Goal: Information Seeking & Learning: Learn about a topic

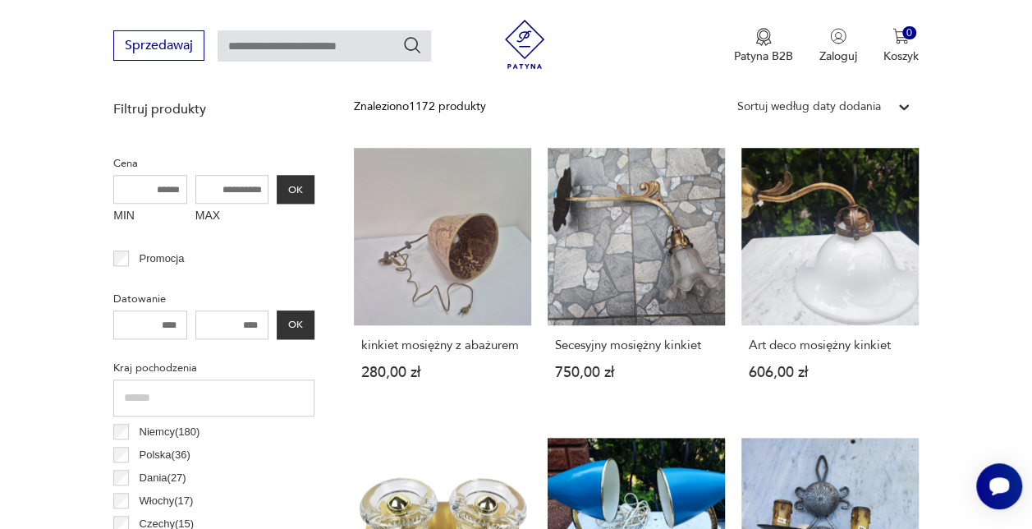
scroll to position [435, 0]
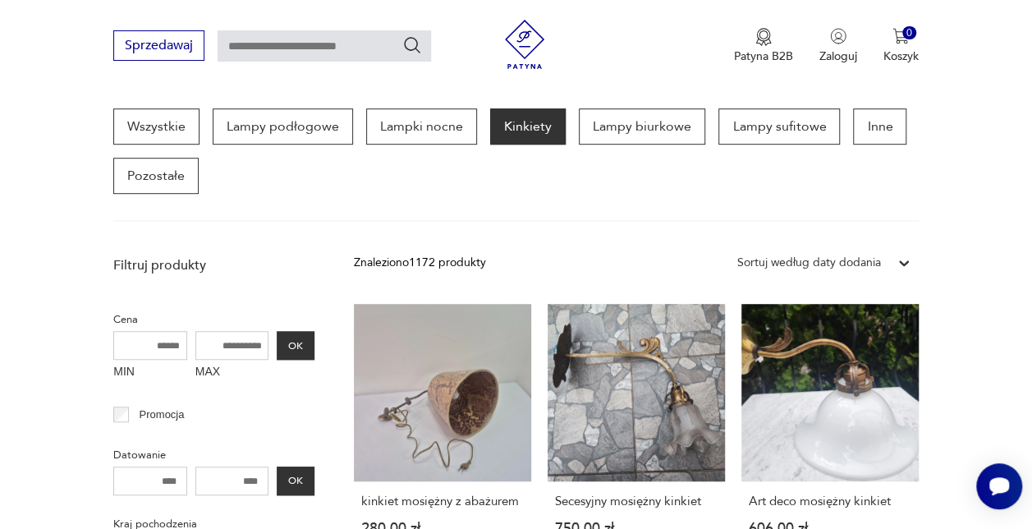
click at [234, 356] on input "MAX" at bounding box center [232, 345] width 74 height 29
type input "***"
click at [282, 351] on button "OK" at bounding box center [296, 345] width 38 height 29
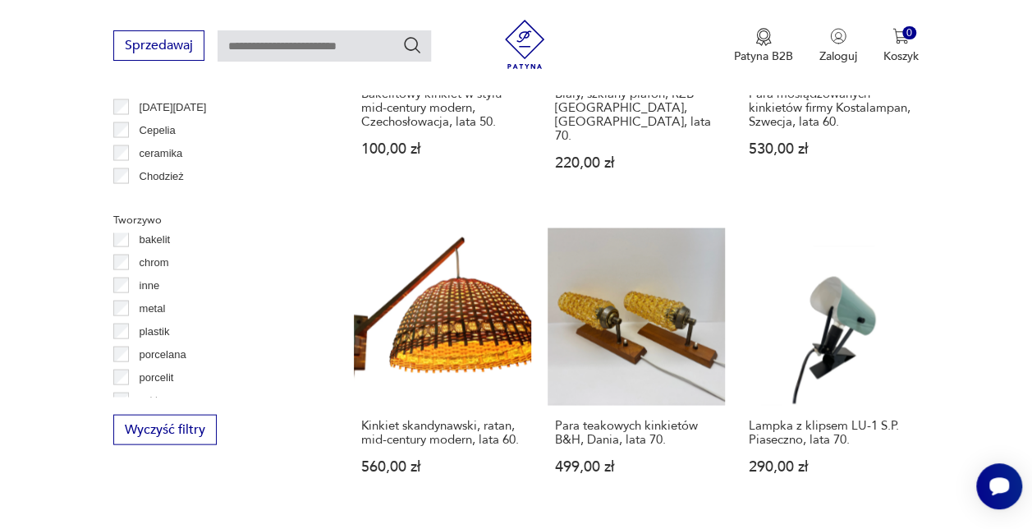
scroll to position [43, 0]
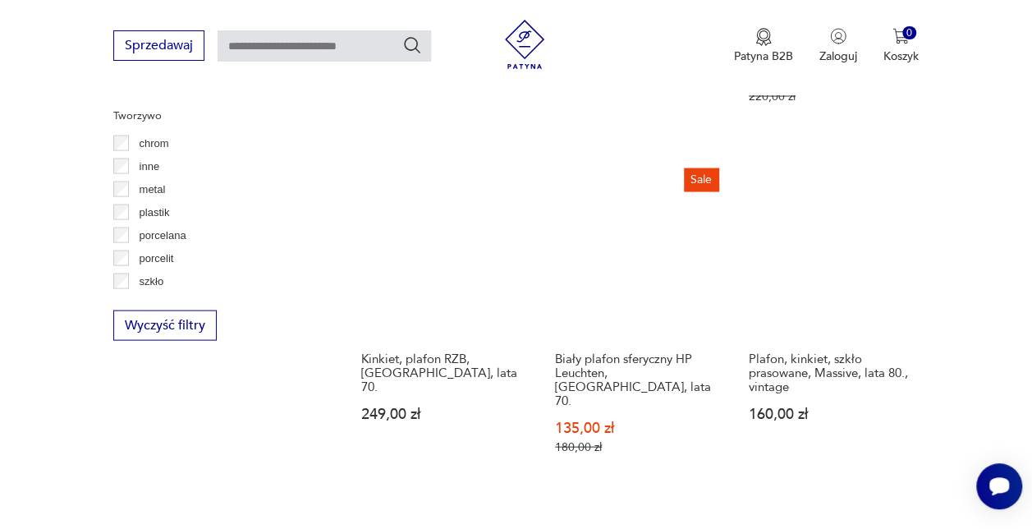
scroll to position [1584, 0]
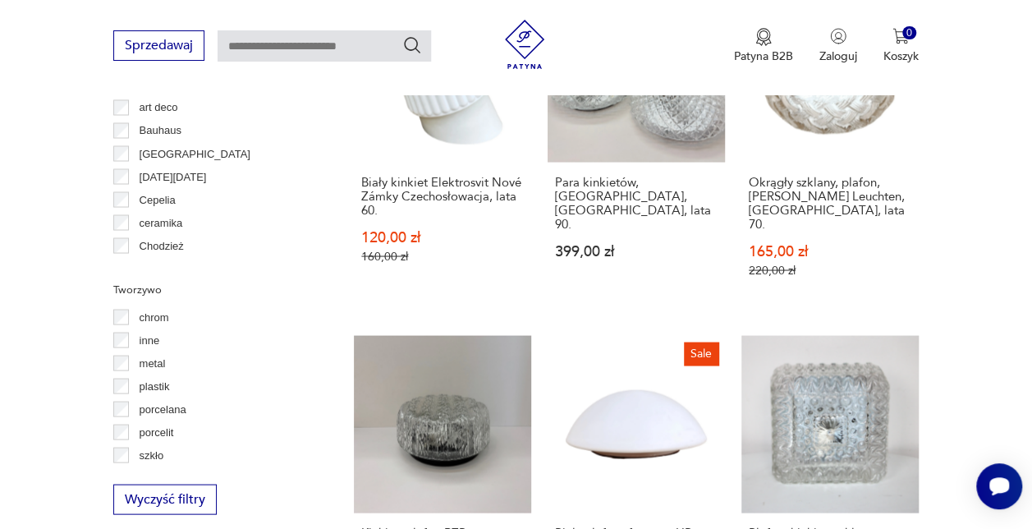
scroll to position [1584, 0]
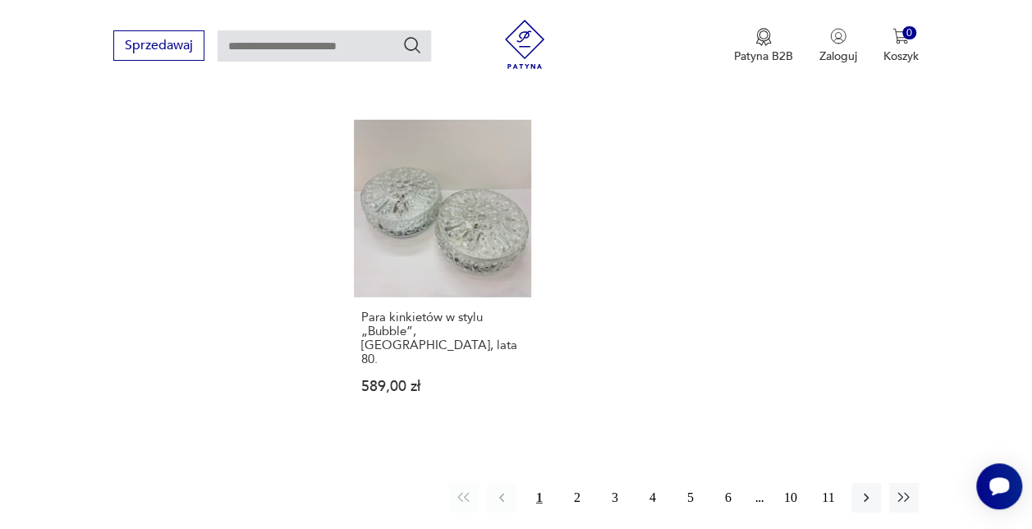
scroll to position [2323, 0]
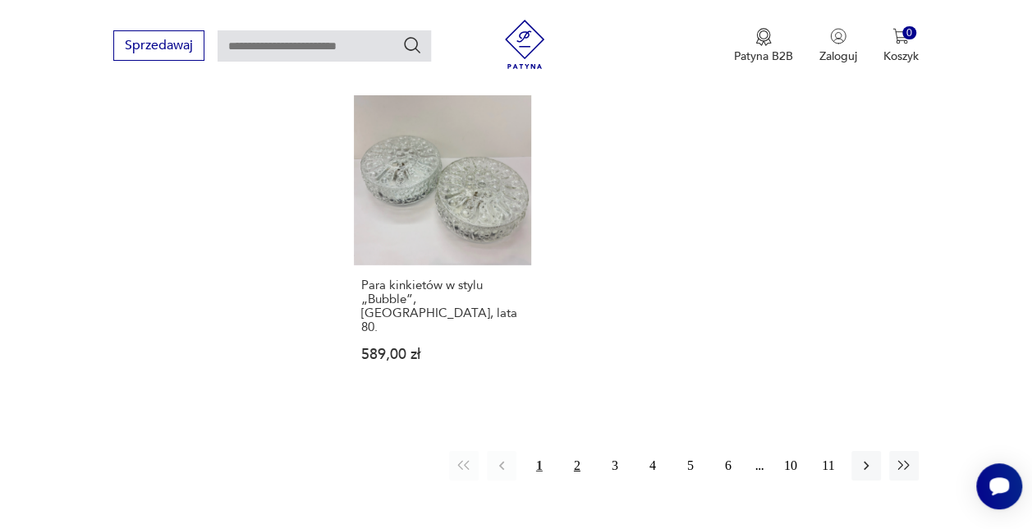
click at [575, 451] on button "2" at bounding box center [577, 466] width 30 height 30
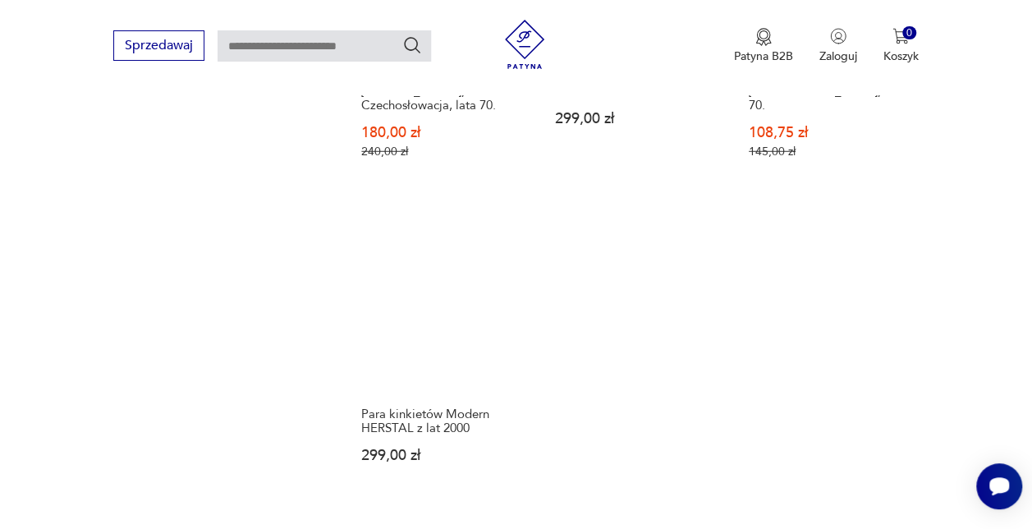
scroll to position [2487, 0]
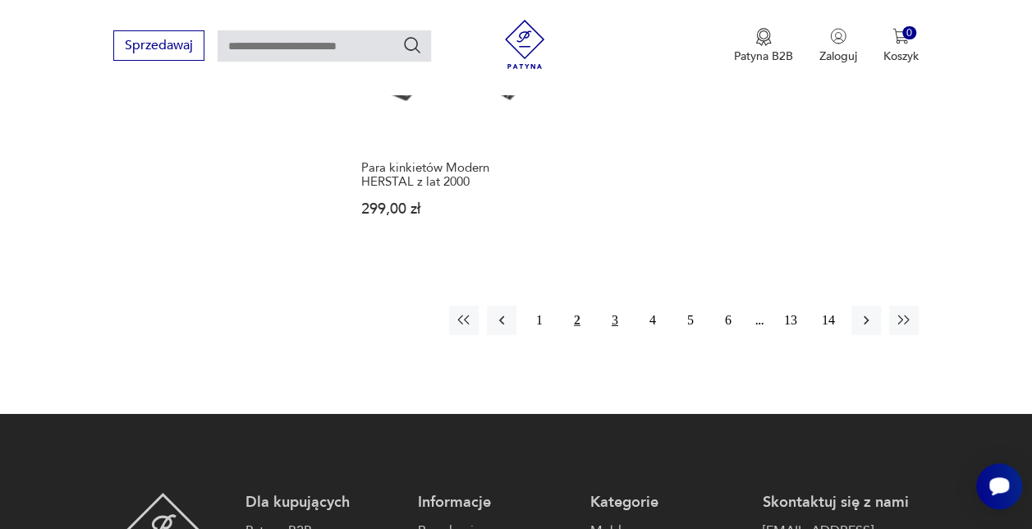
click at [611, 305] on button "3" at bounding box center [615, 320] width 30 height 30
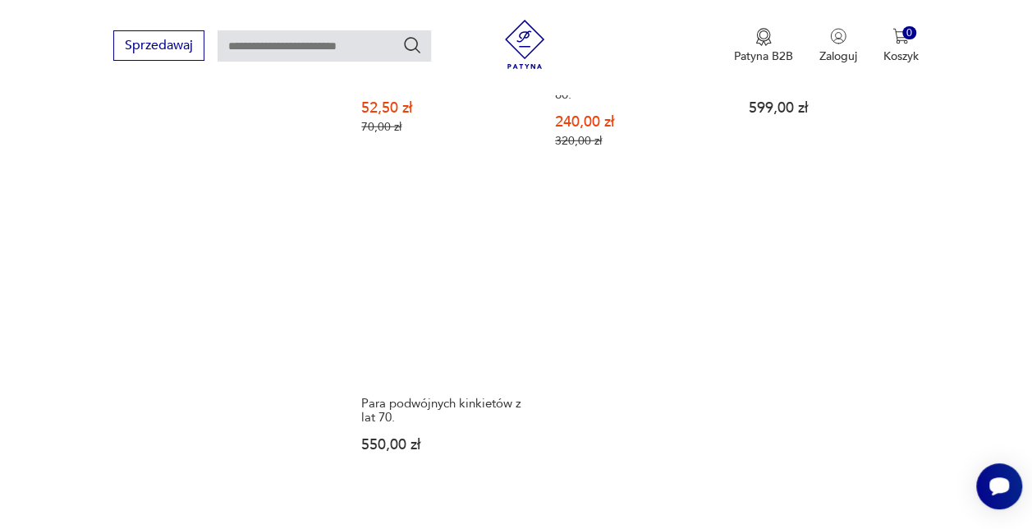
scroll to position [2323, 0]
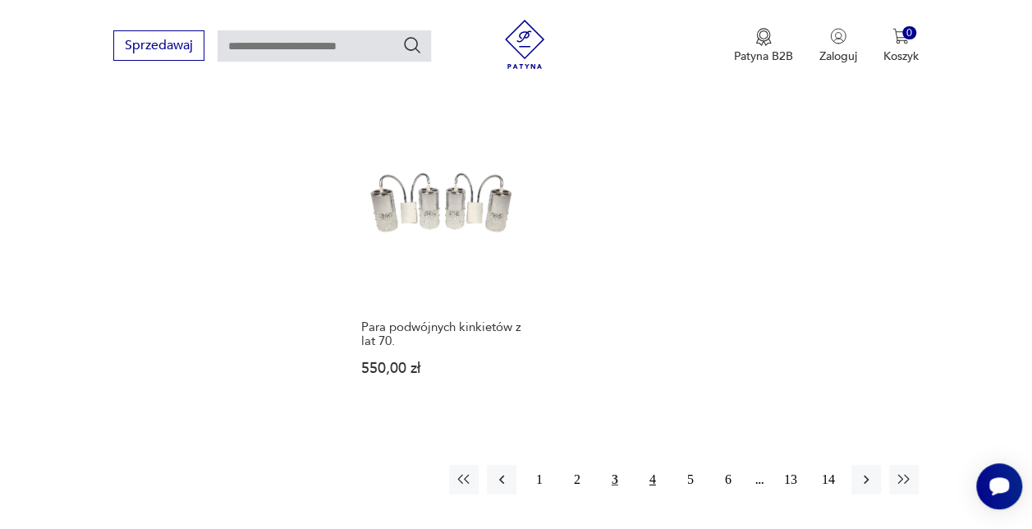
click at [650, 465] on button "4" at bounding box center [653, 480] width 30 height 30
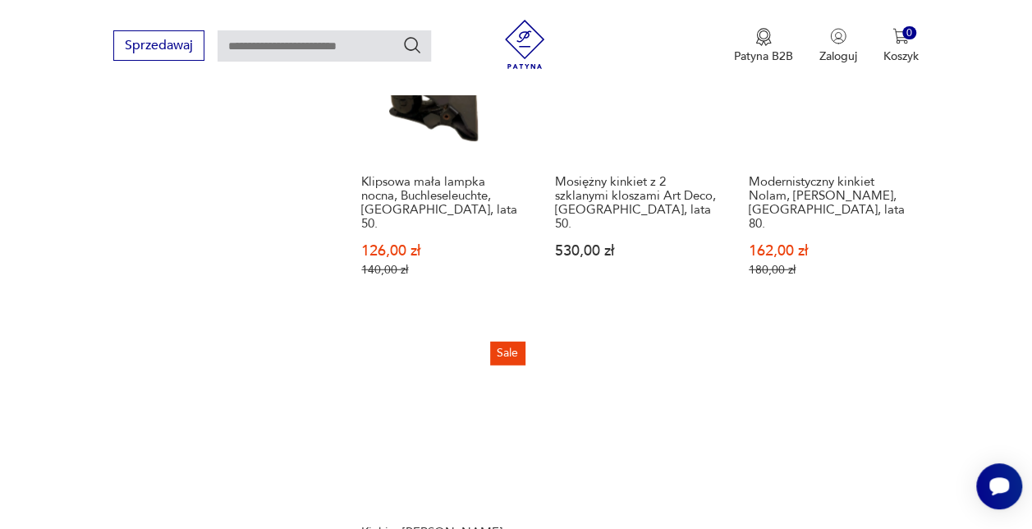
scroll to position [2241, 0]
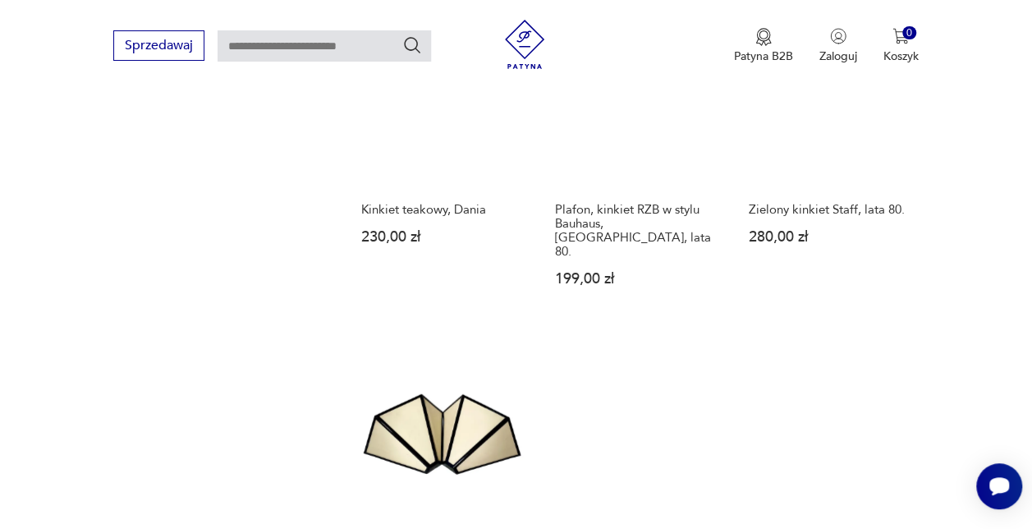
scroll to position [2241, 0]
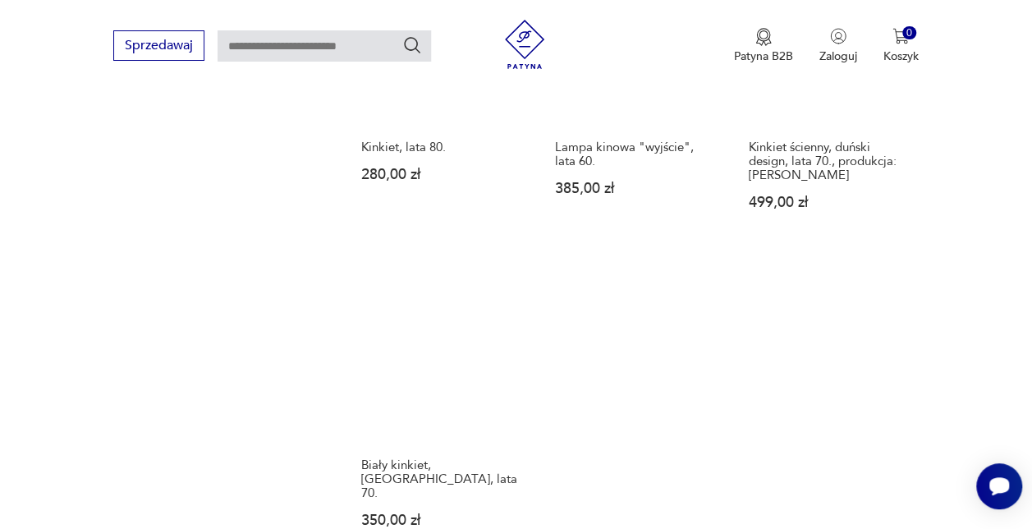
scroll to position [2159, 0]
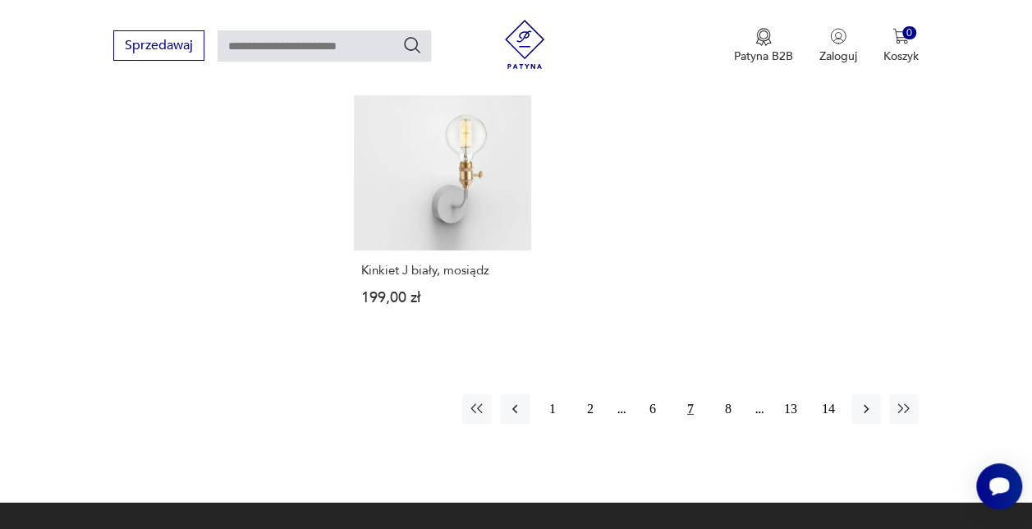
scroll to position [2323, 0]
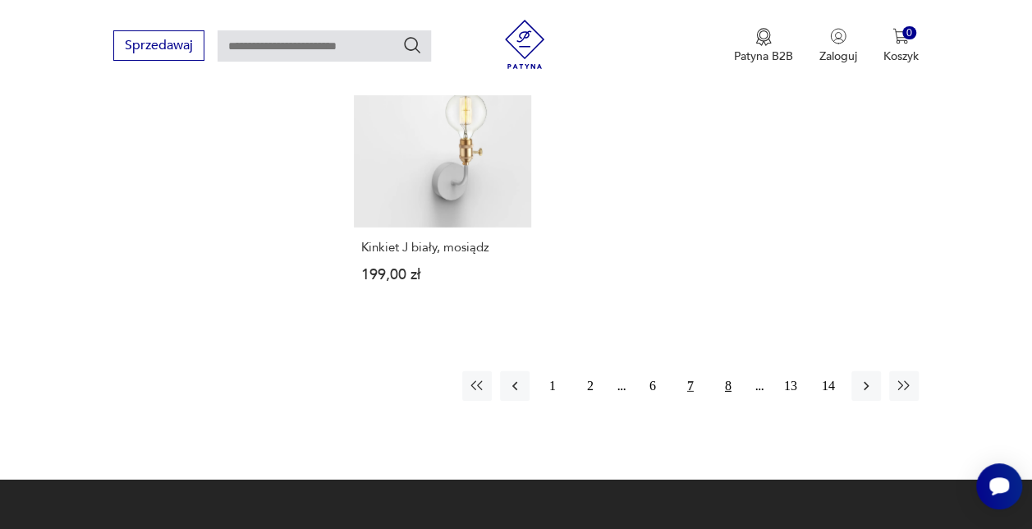
click at [722, 371] on button "8" at bounding box center [728, 386] width 30 height 30
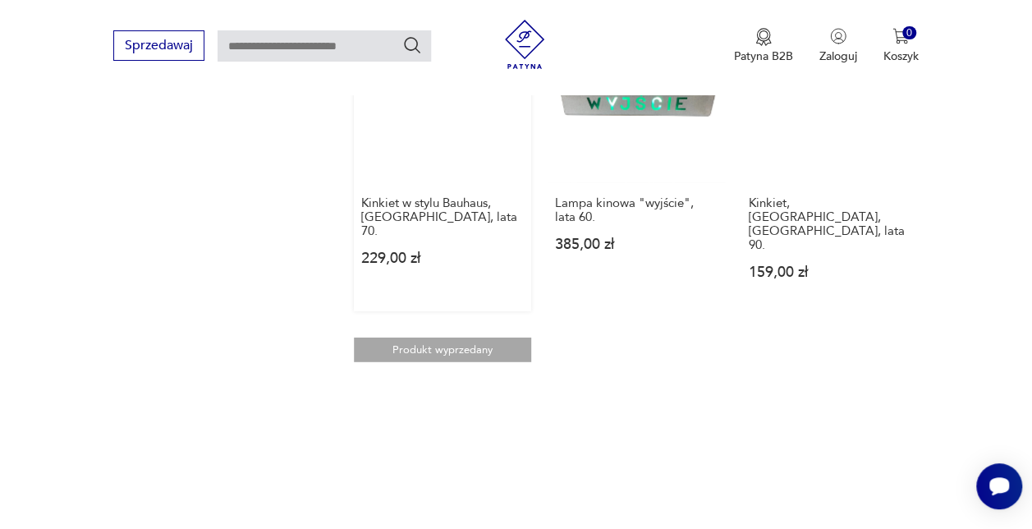
scroll to position [1913, 0]
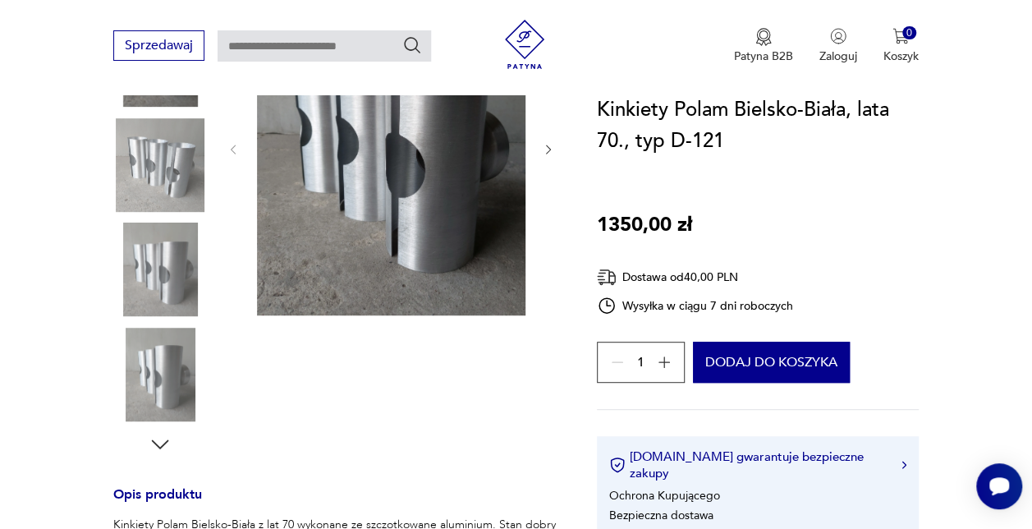
scroll to position [246, 0]
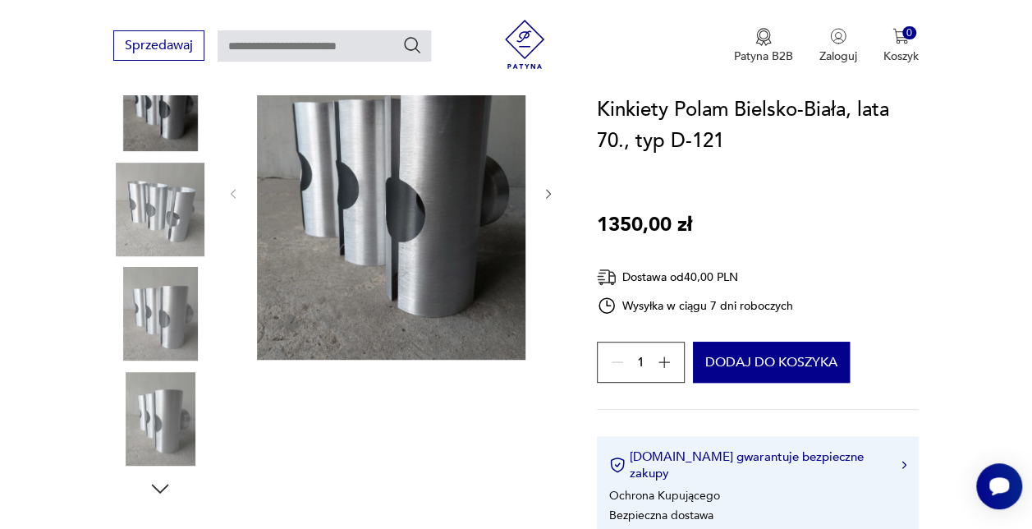
click at [143, 297] on img at bounding box center [160, 314] width 94 height 94
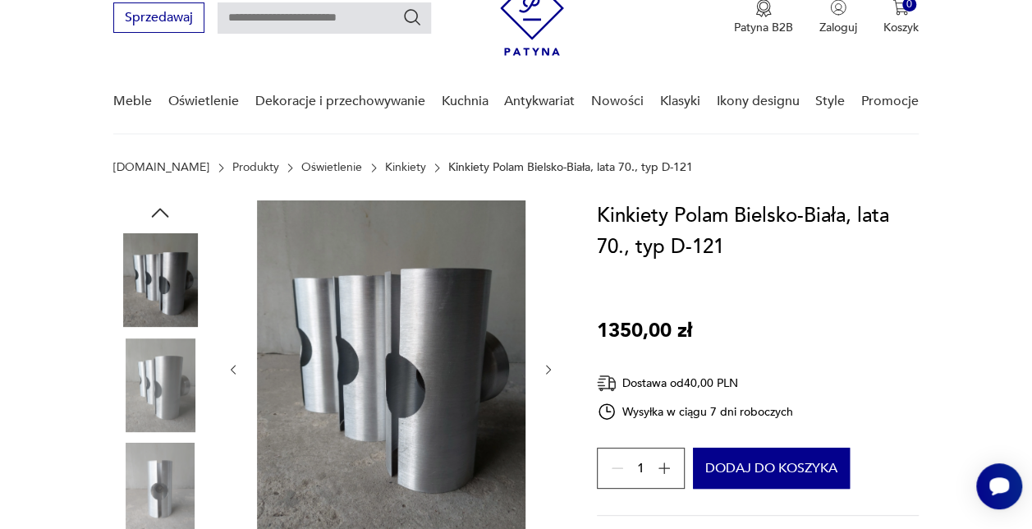
scroll to position [0, 0]
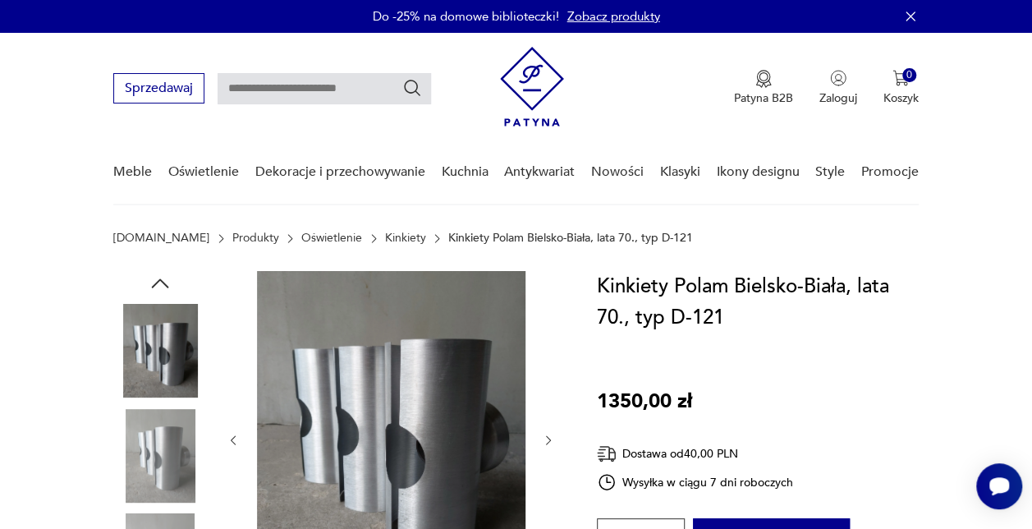
click at [146, 345] on img at bounding box center [160, 351] width 94 height 94
click at [163, 456] on img at bounding box center [160, 456] width 94 height 94
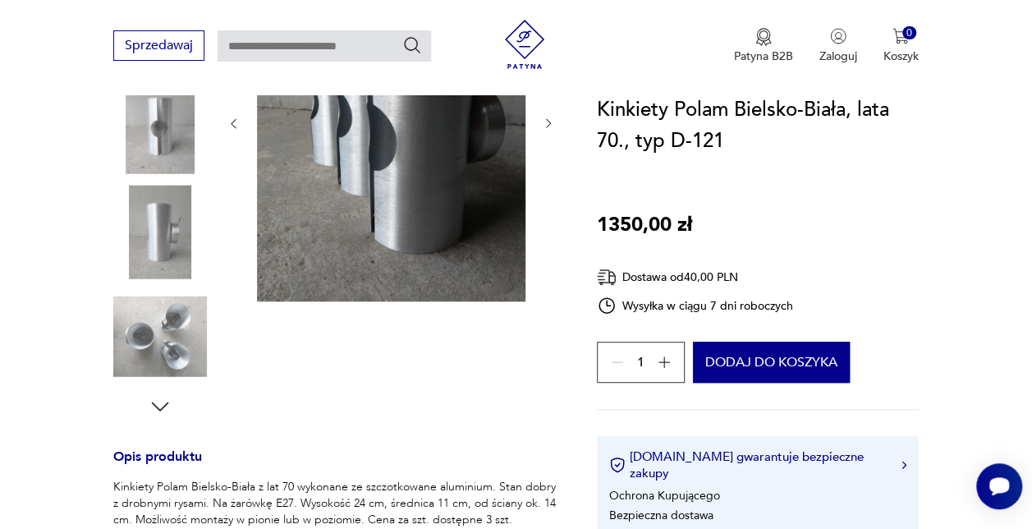
click at [166, 394] on icon "button" at bounding box center [160, 406] width 25 height 25
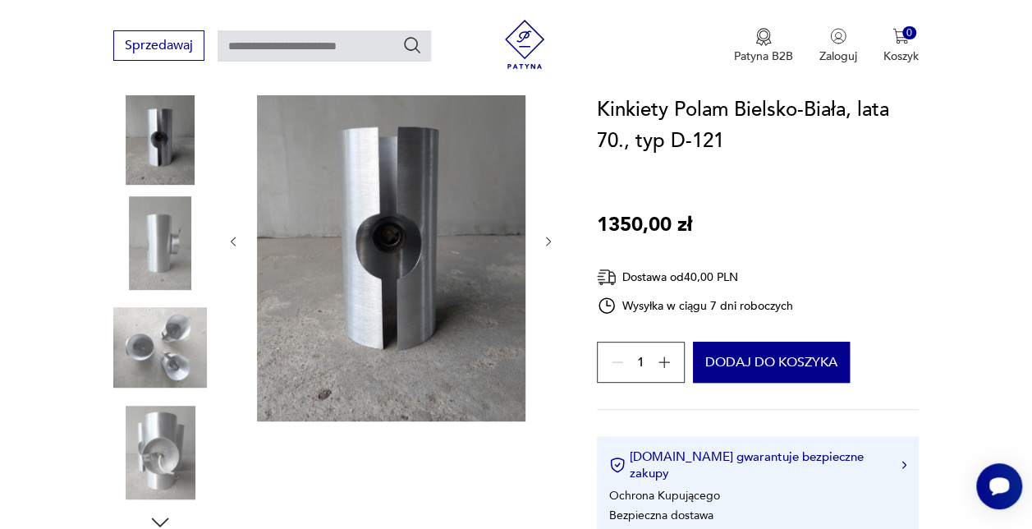
scroll to position [166, 0]
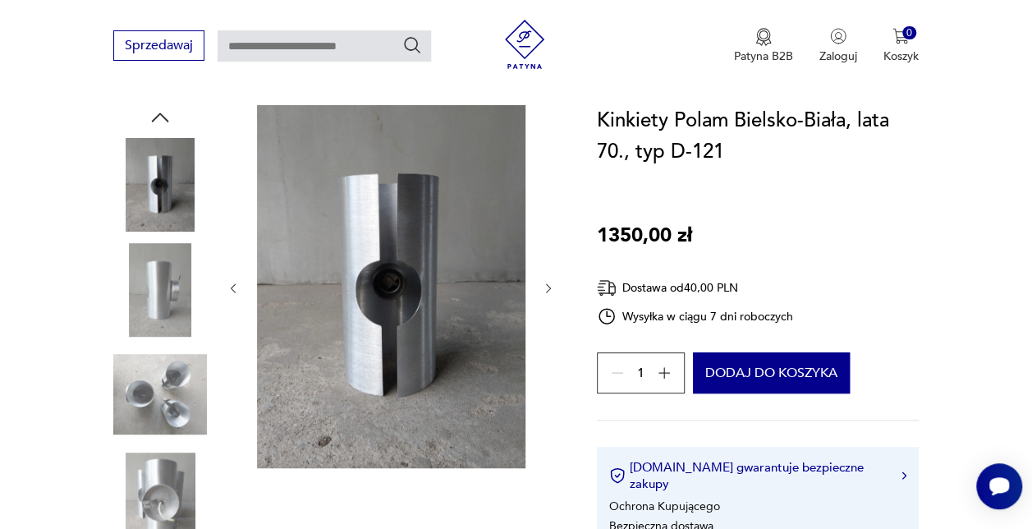
click at [154, 300] on img at bounding box center [160, 290] width 94 height 94
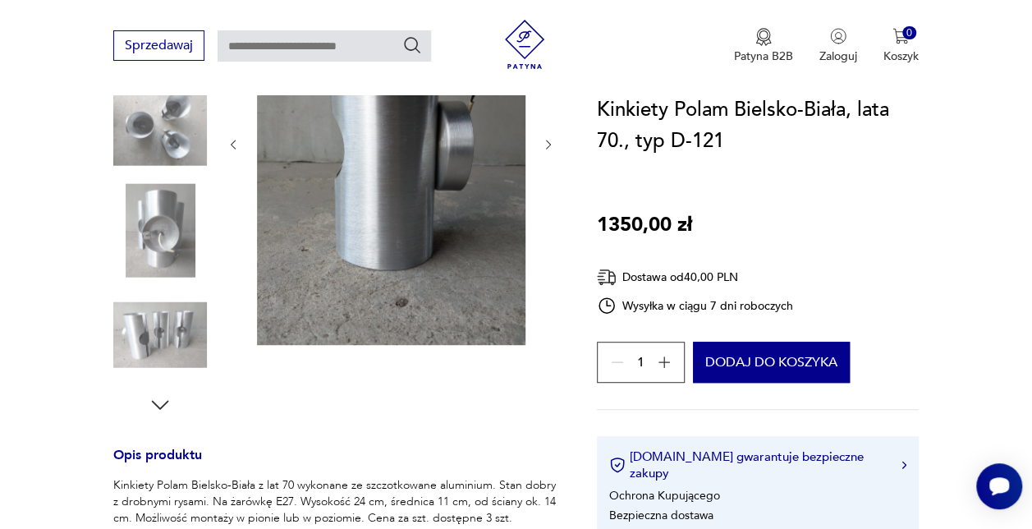
click at [170, 332] on img at bounding box center [160, 335] width 94 height 94
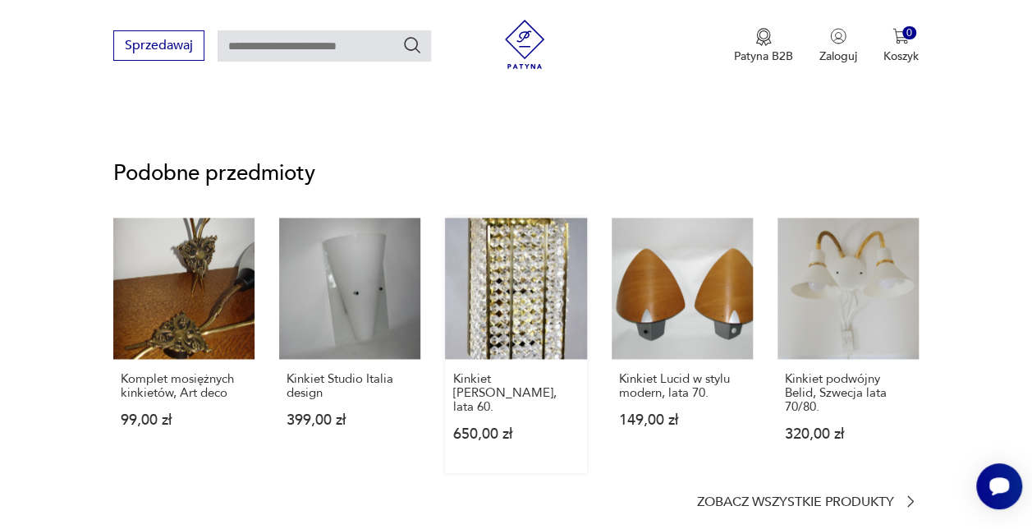
scroll to position [1046, 0]
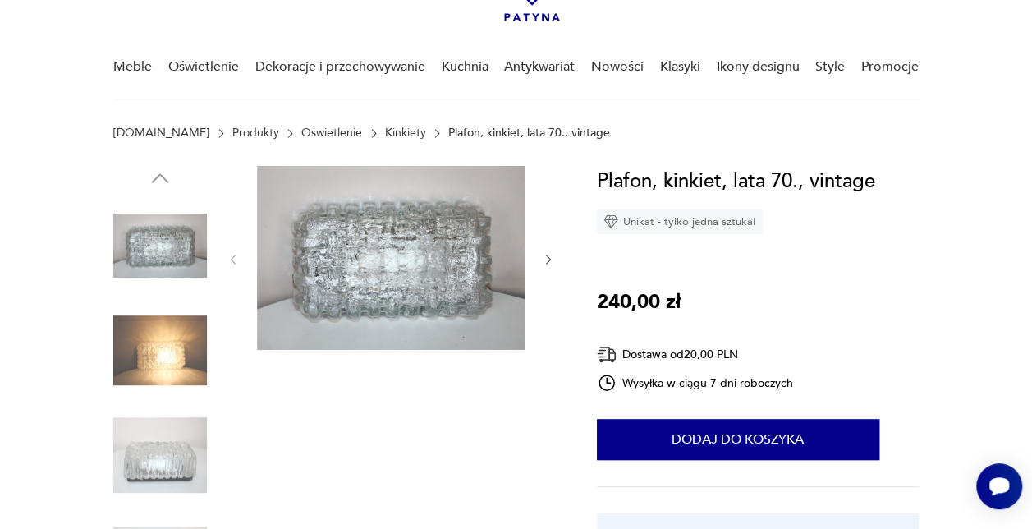
scroll to position [164, 0]
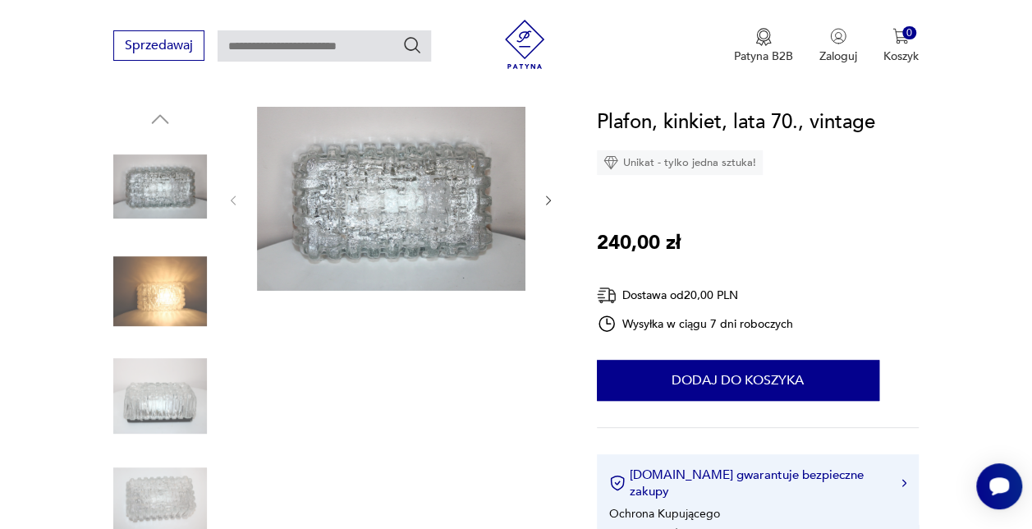
click at [182, 279] on img at bounding box center [160, 292] width 94 height 94
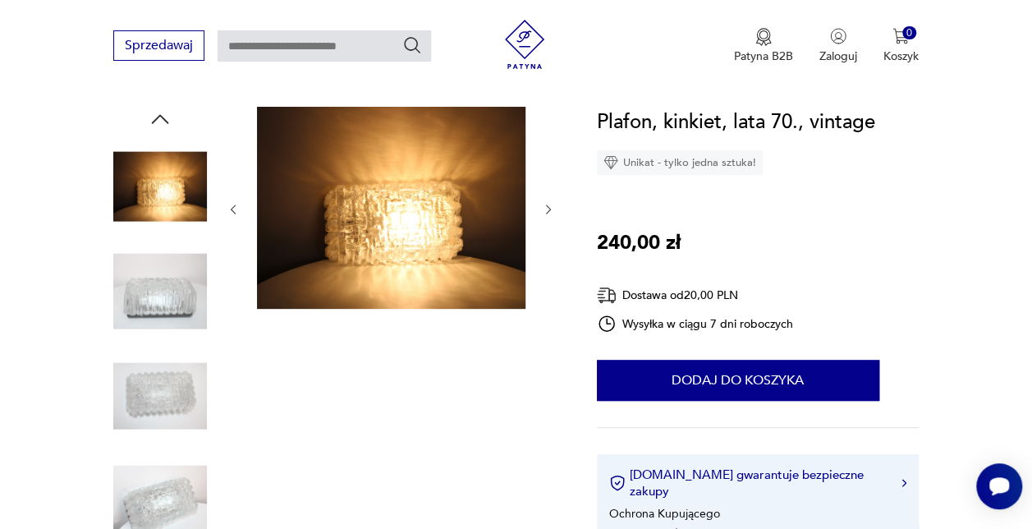
click at [154, 331] on img at bounding box center [160, 292] width 94 height 94
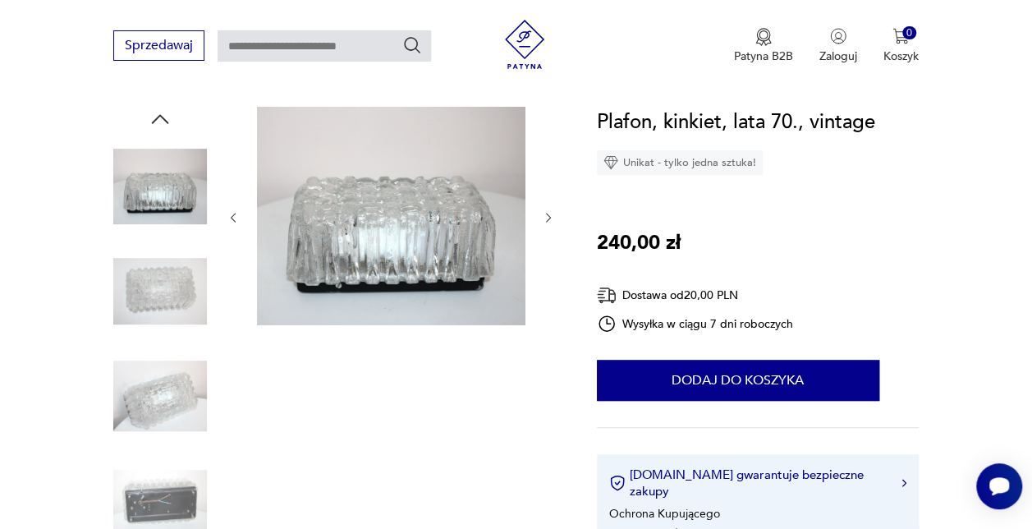
click at [163, 376] on img at bounding box center [160, 396] width 94 height 94
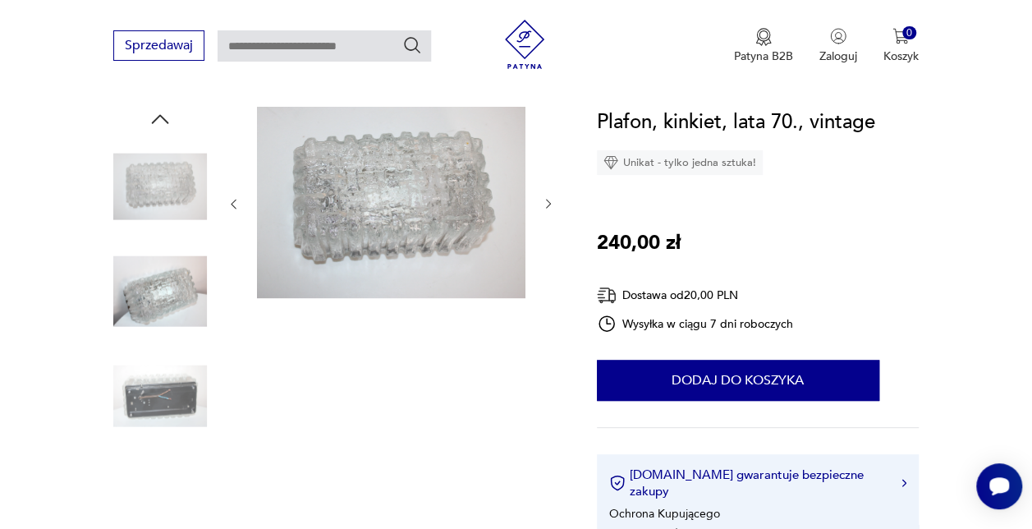
click at [163, 484] on img at bounding box center [160, 501] width 94 height 94
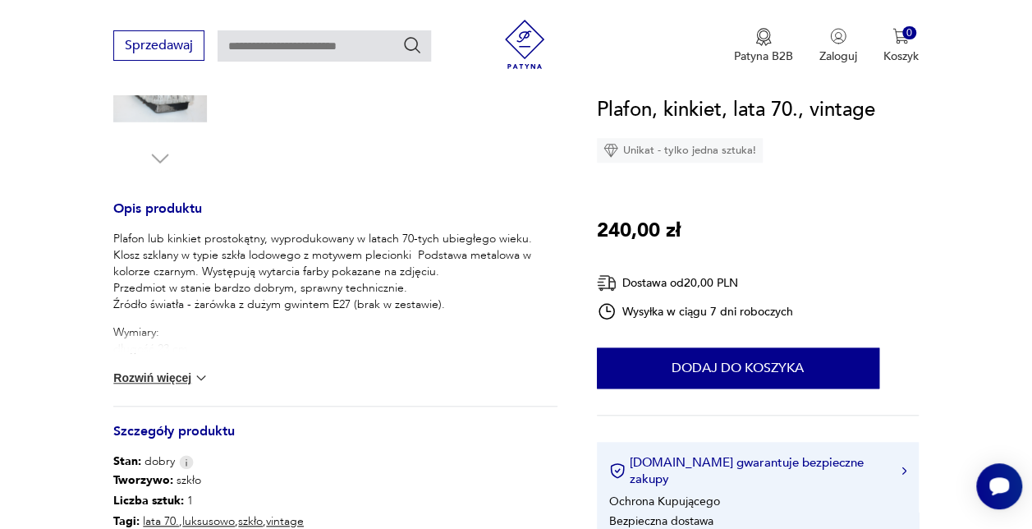
scroll to position [657, 0]
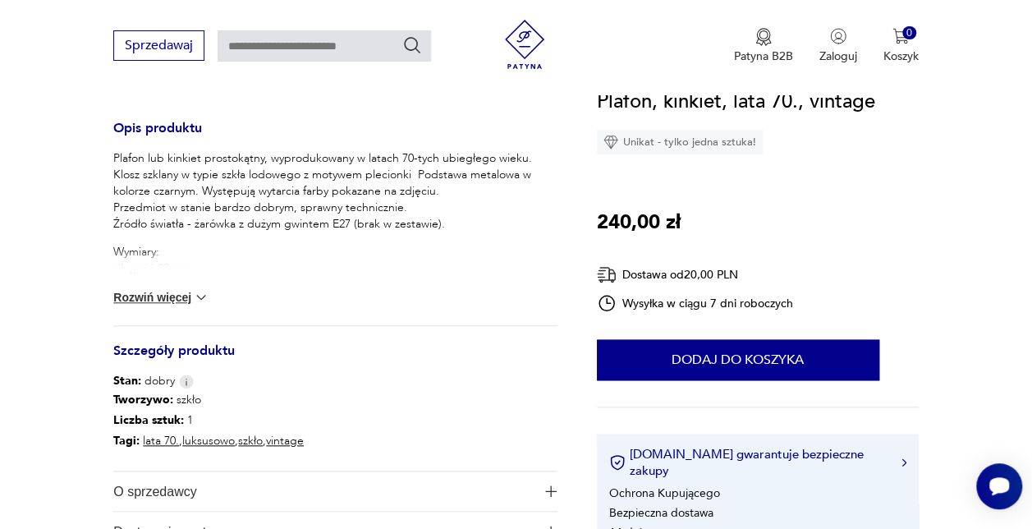
click at [160, 294] on button "Rozwiń więcej" at bounding box center [160, 297] width 95 height 16
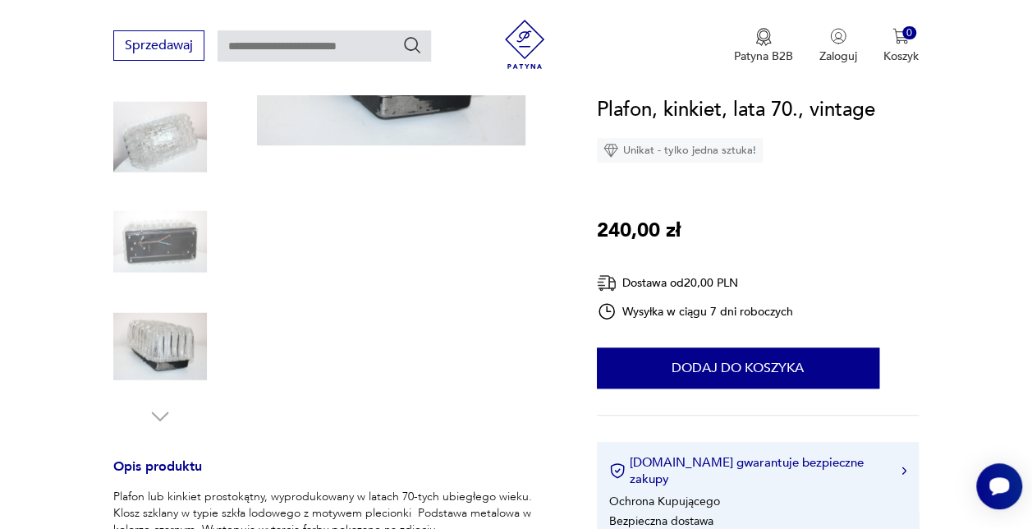
scroll to position [82, 0]
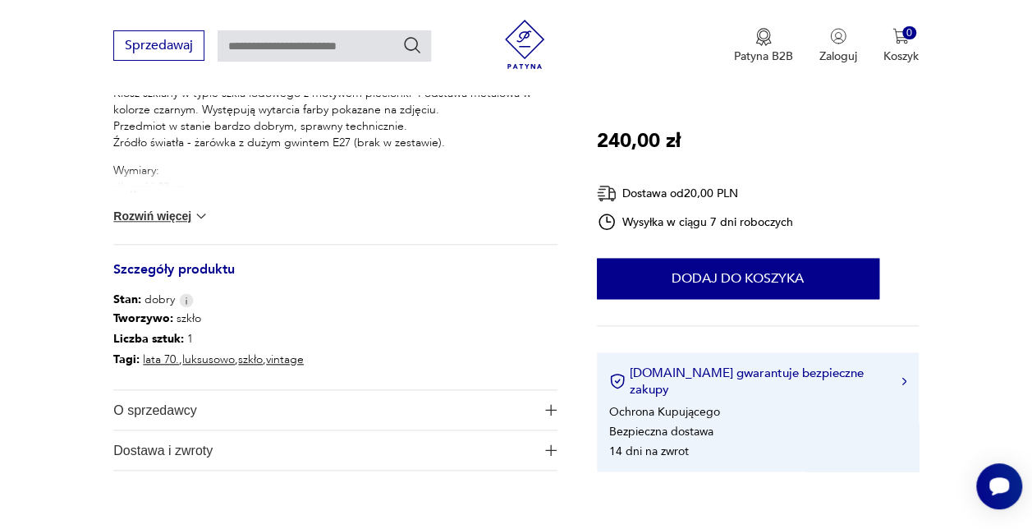
scroll to position [739, 0]
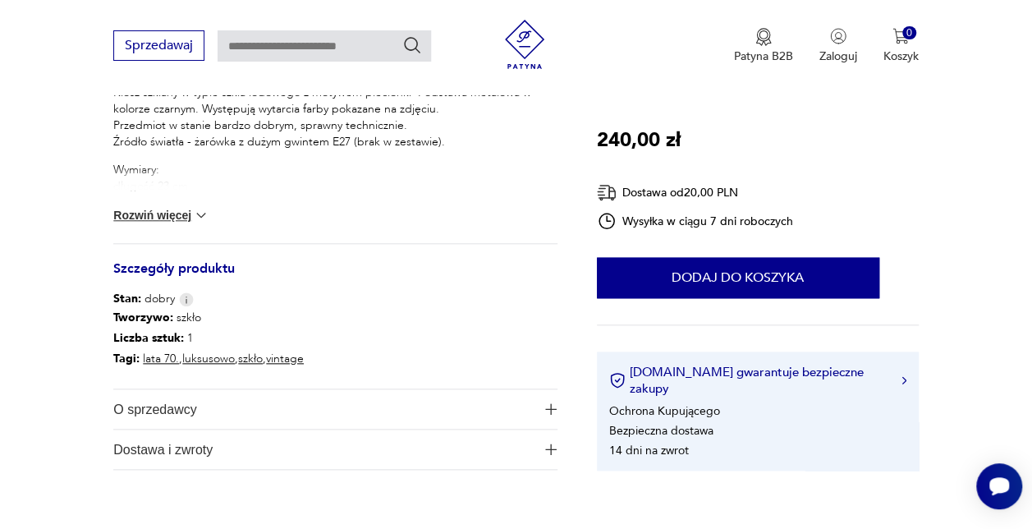
click at [170, 214] on button "Rozwiń więcej" at bounding box center [160, 215] width 95 height 16
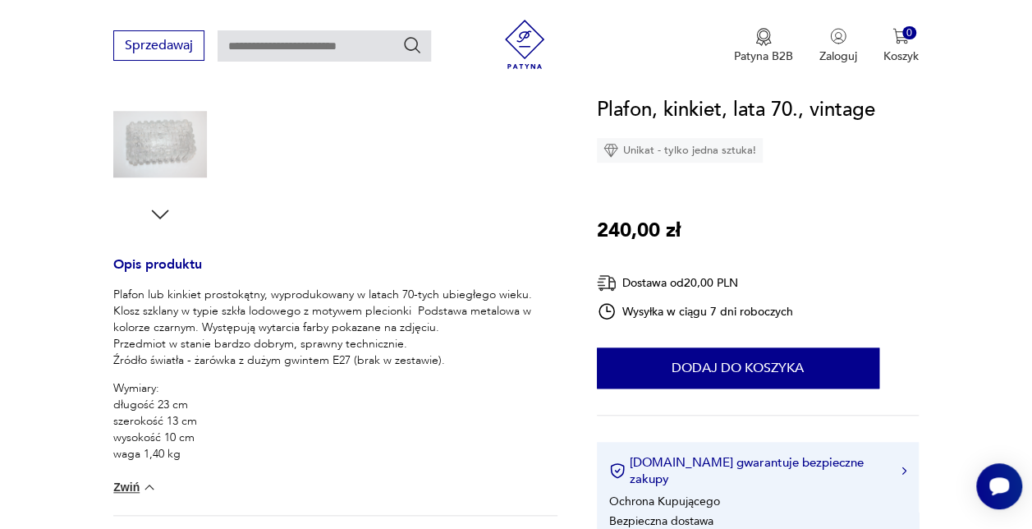
scroll to position [328, 0]
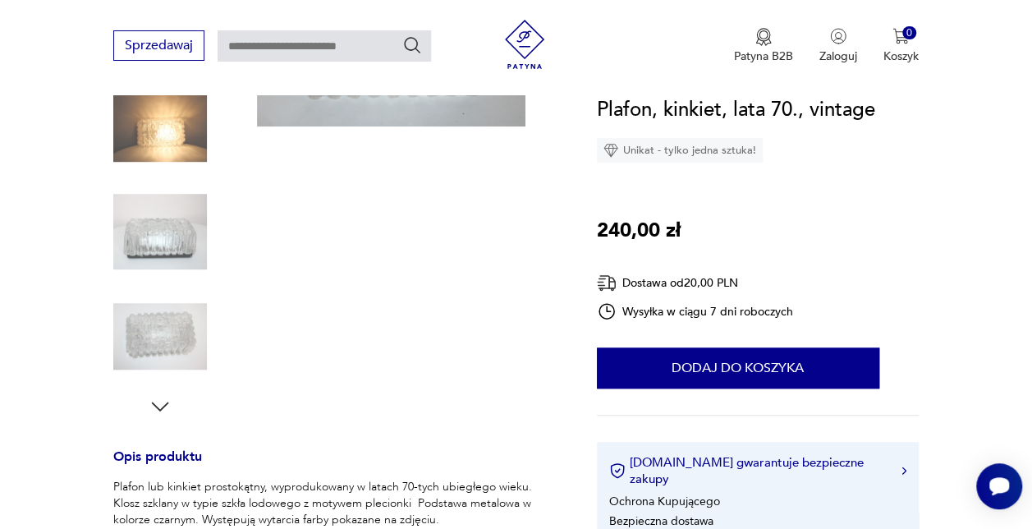
click at [166, 239] on img at bounding box center [160, 232] width 94 height 94
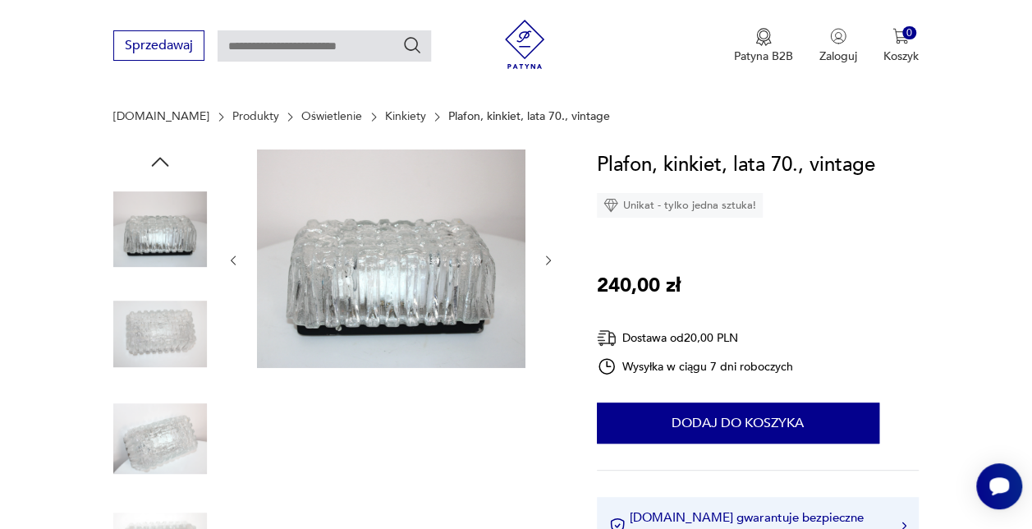
scroll to position [181, 0]
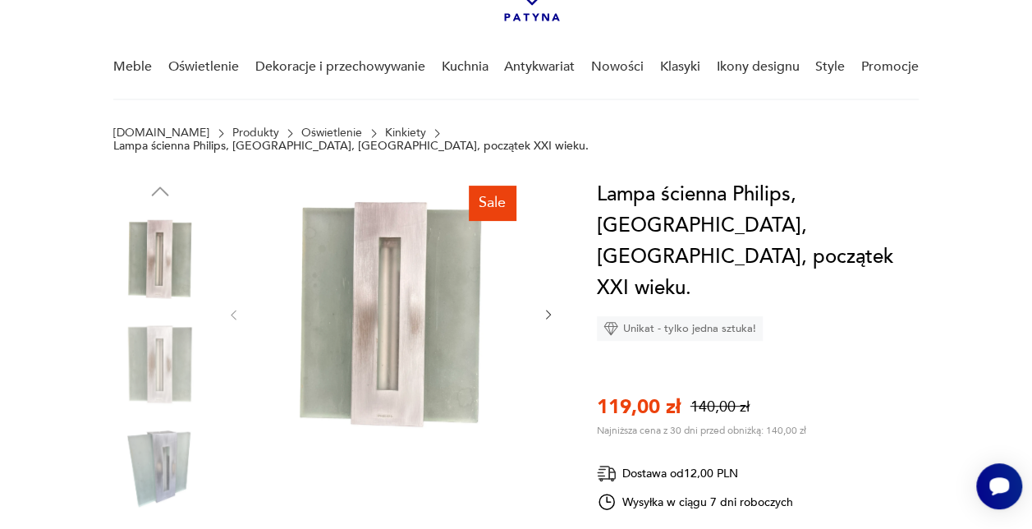
scroll to position [164, 0]
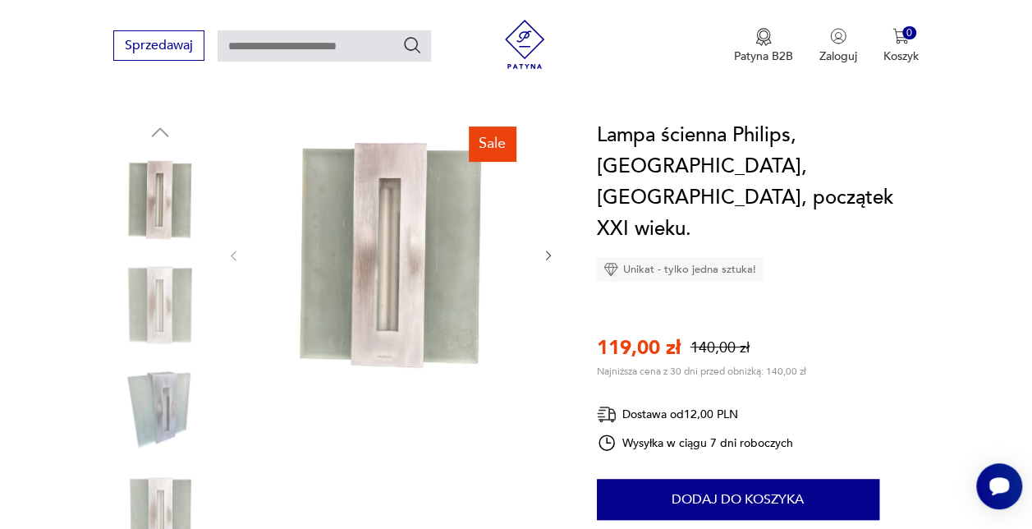
click at [149, 387] on img at bounding box center [160, 409] width 94 height 94
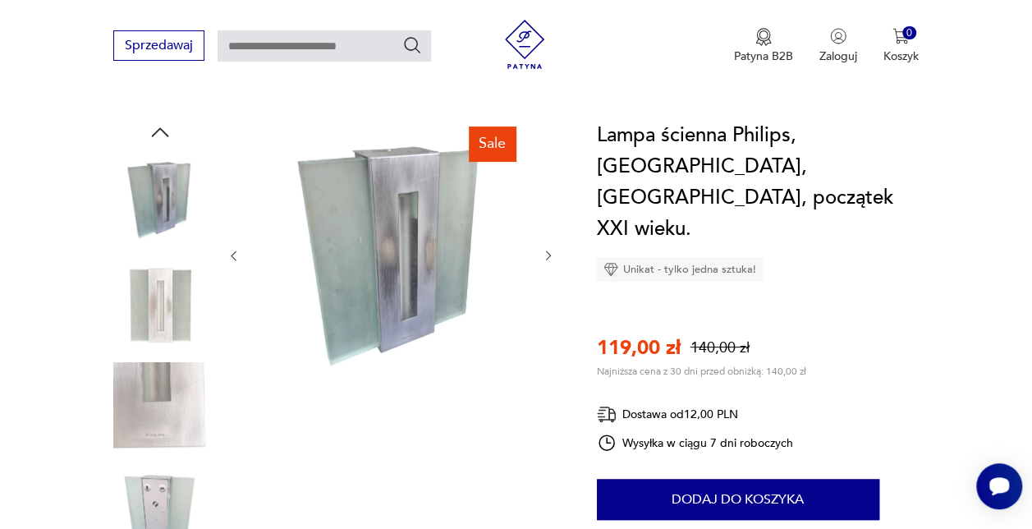
click at [144, 207] on img at bounding box center [160, 200] width 94 height 94
click at [148, 206] on img at bounding box center [160, 200] width 94 height 94
click at [158, 486] on img at bounding box center [160, 514] width 94 height 94
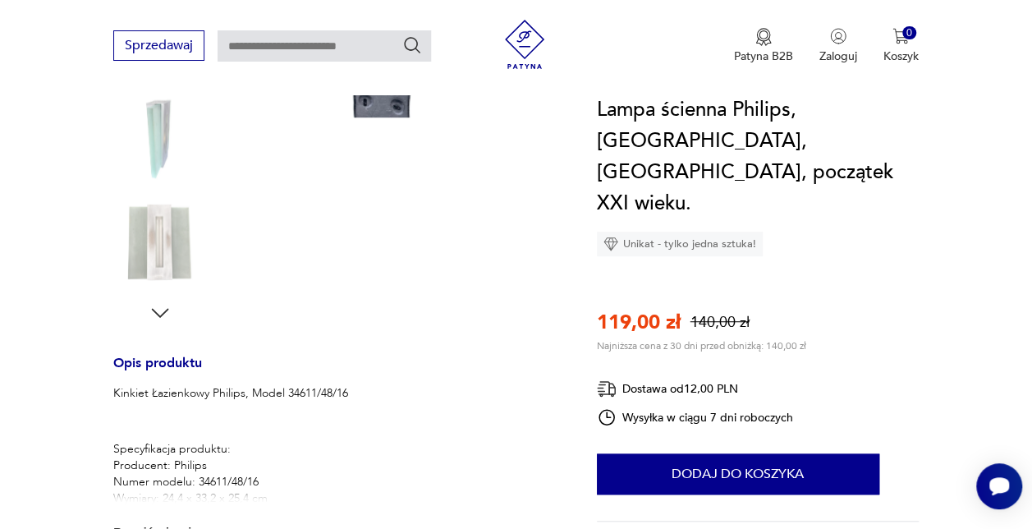
scroll to position [657, 0]
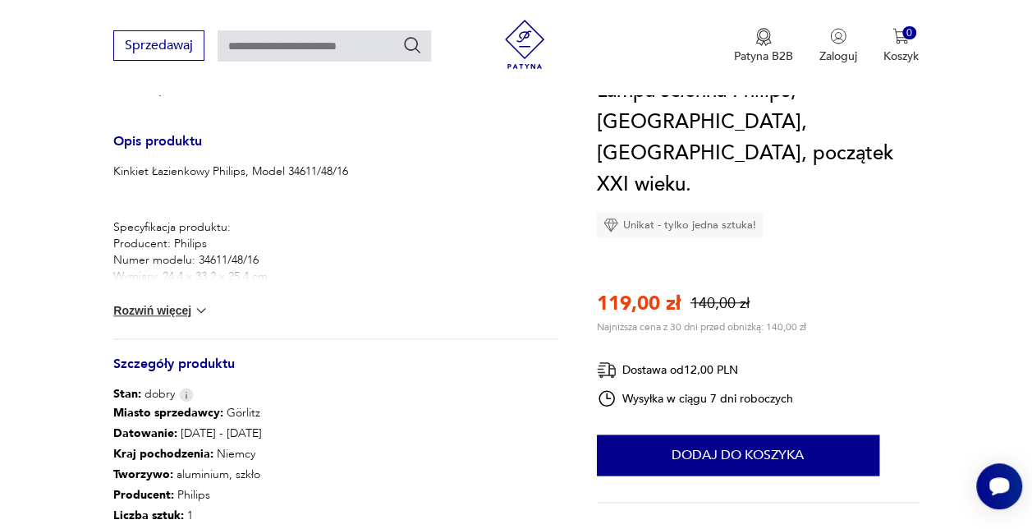
click at [163, 302] on button "Rozwiń więcej" at bounding box center [160, 310] width 95 height 16
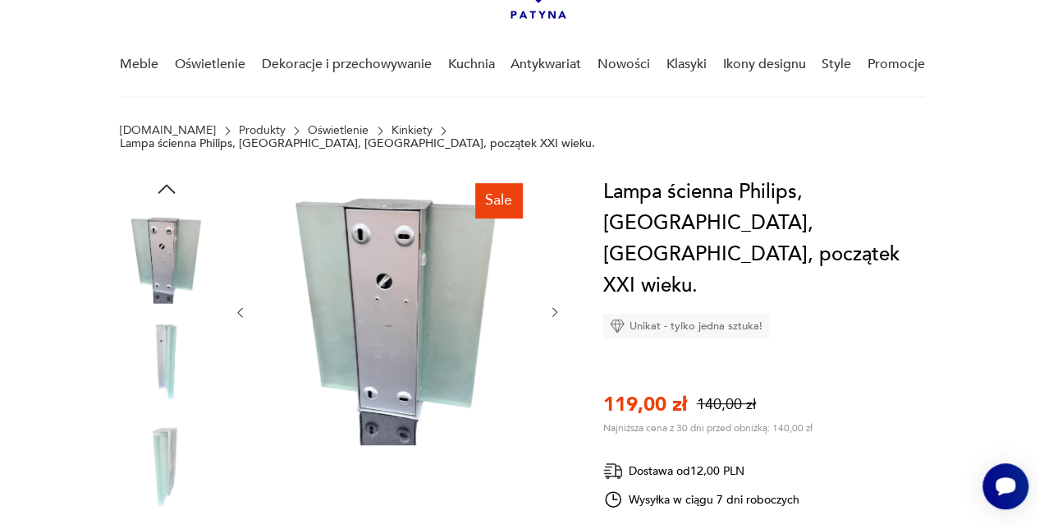
scroll to position [164, 0]
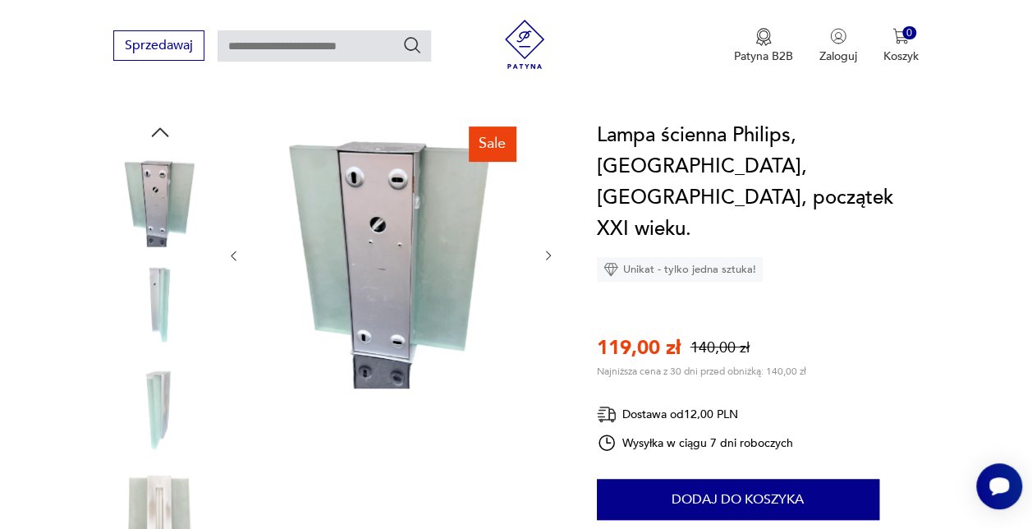
click at [158, 214] on img at bounding box center [160, 200] width 94 height 94
click at [156, 282] on img at bounding box center [160, 305] width 94 height 94
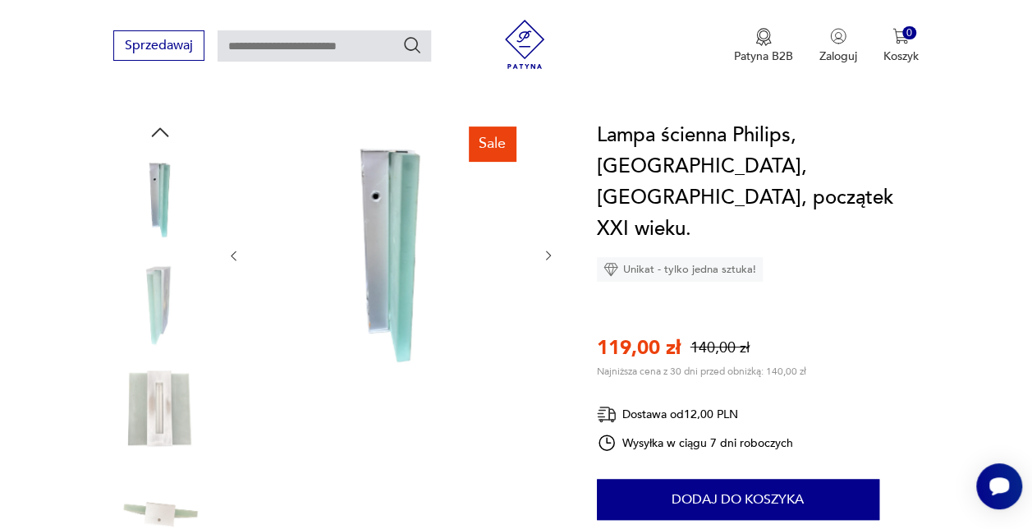
click at [138, 407] on img at bounding box center [160, 409] width 94 height 94
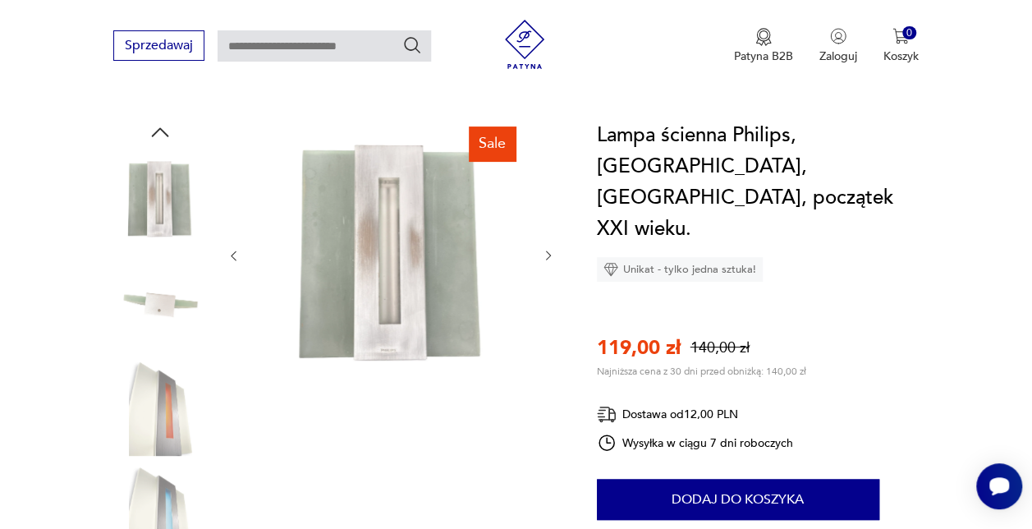
click at [327, 246] on img at bounding box center [391, 254] width 268 height 268
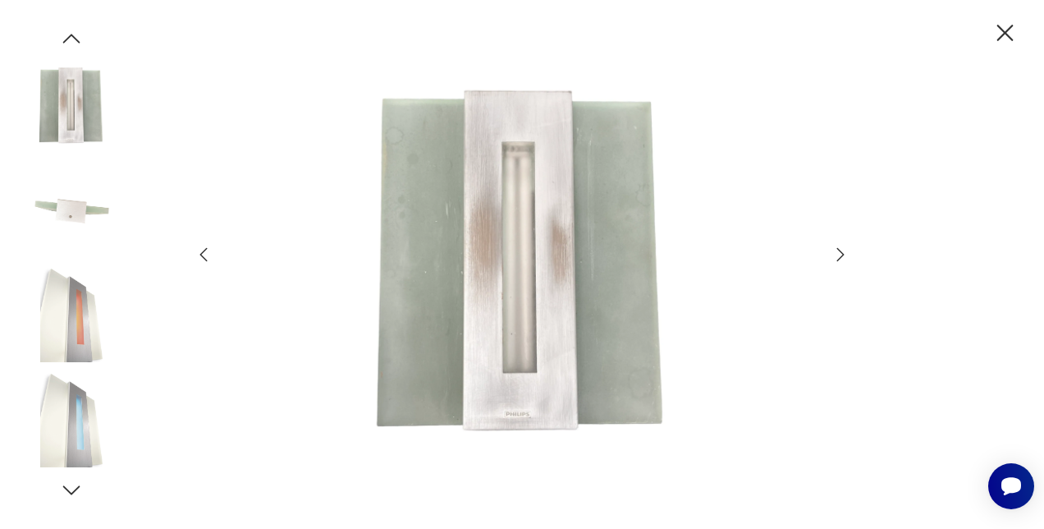
click at [67, 451] on img at bounding box center [72, 421] width 94 height 94
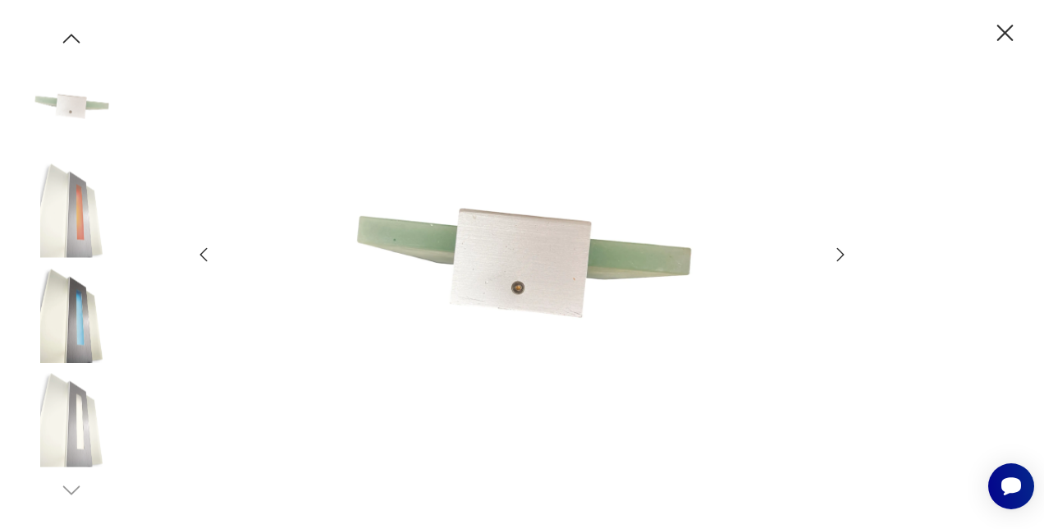
click at [69, 446] on img at bounding box center [72, 421] width 94 height 94
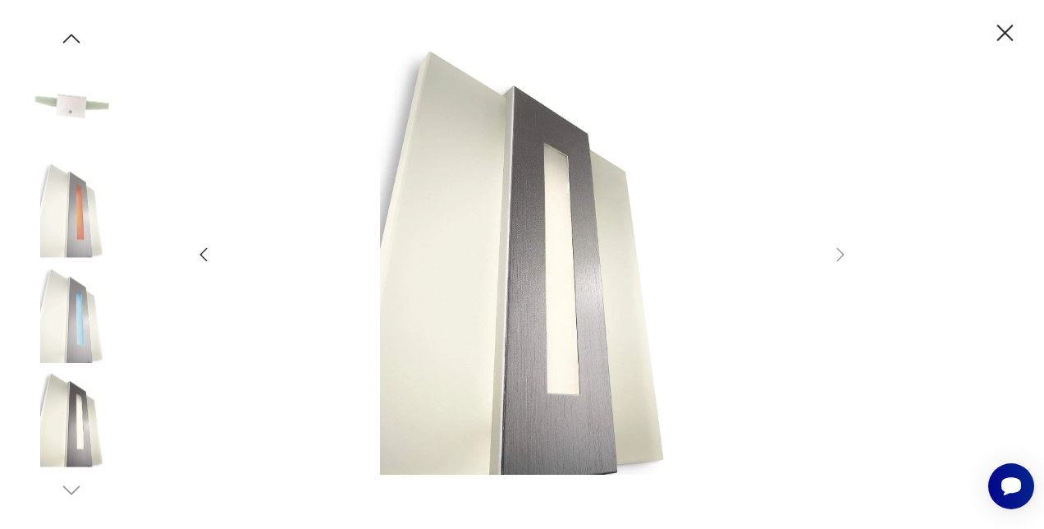
click at [94, 352] on img at bounding box center [72, 315] width 94 height 94
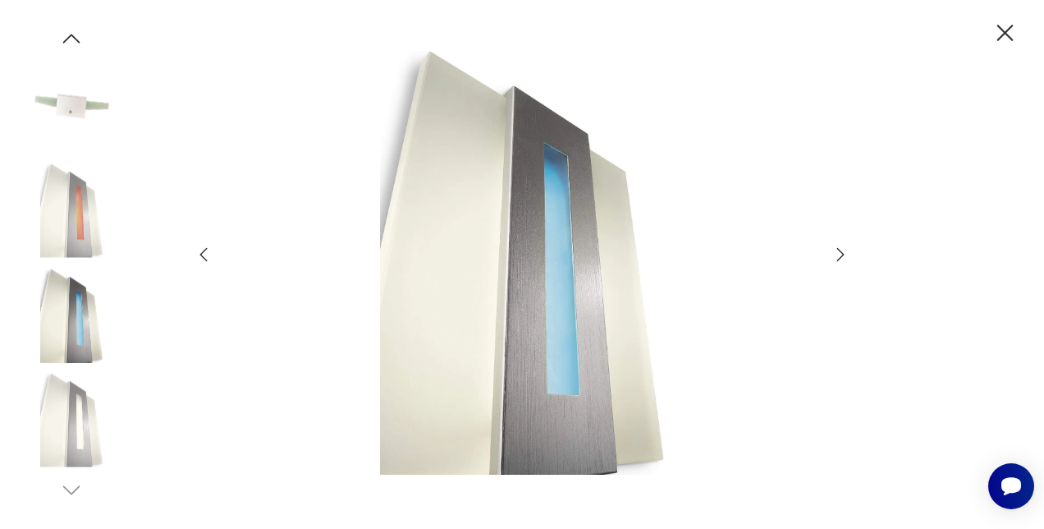
click at [66, 239] on img at bounding box center [72, 211] width 94 height 94
